Goal: Check status: Check status

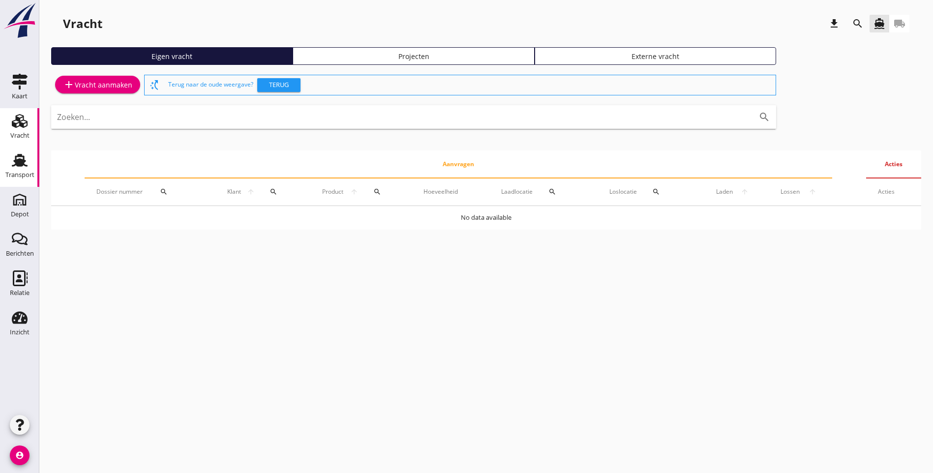
click at [26, 165] on icon "Transport" at bounding box center [20, 161] width 16 height 16
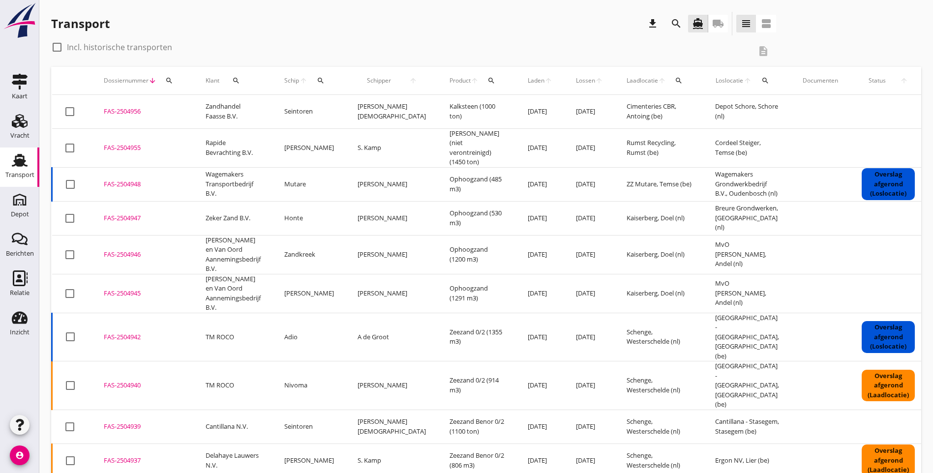
click at [55, 46] on div at bounding box center [57, 47] width 17 height 17
checkbox input "true"
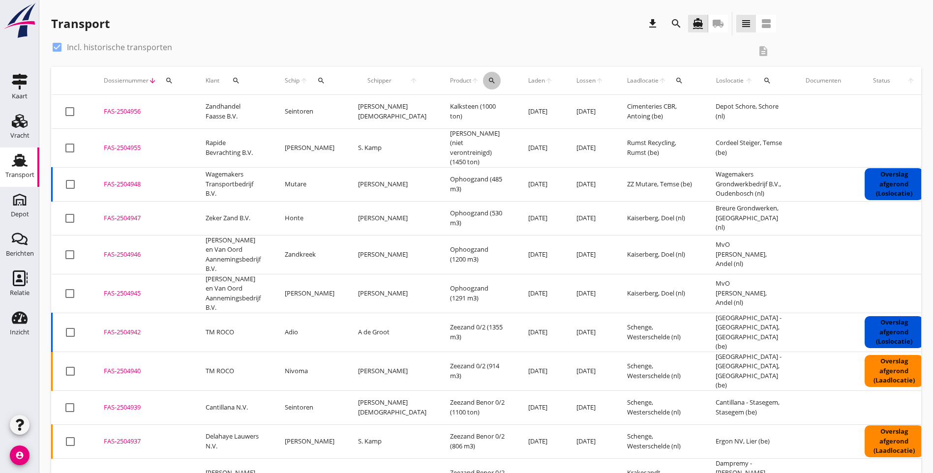
click at [488, 82] on icon "search" at bounding box center [492, 81] width 8 height 8
click at [477, 112] on input "Zoeken op product..." at bounding box center [504, 109] width 102 height 16
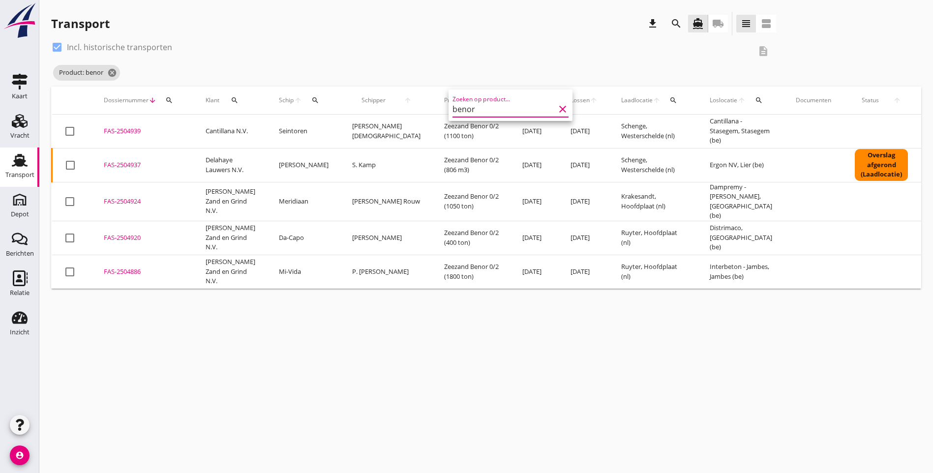
type input "benor"
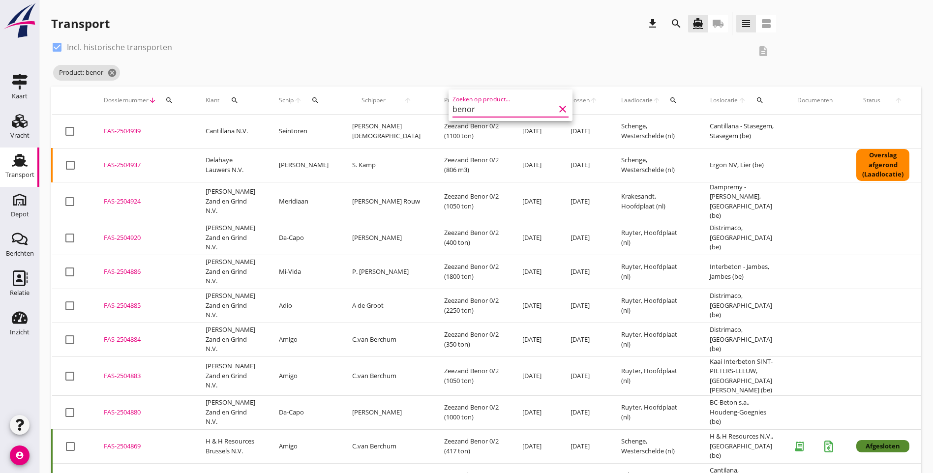
click at [400, 67] on div "Product: benor cancel" at bounding box center [413, 73] width 725 height 20
click at [113, 74] on icon "cancel" at bounding box center [112, 73] width 10 height 10
